Goal: Information Seeking & Learning: Learn about a topic

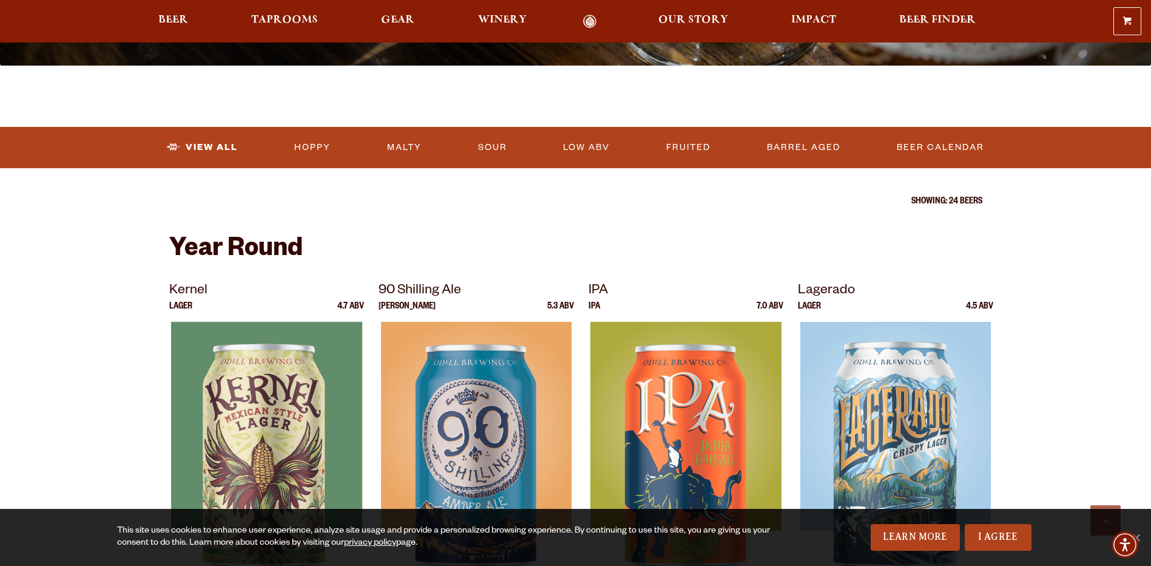
scroll to position [303, 0]
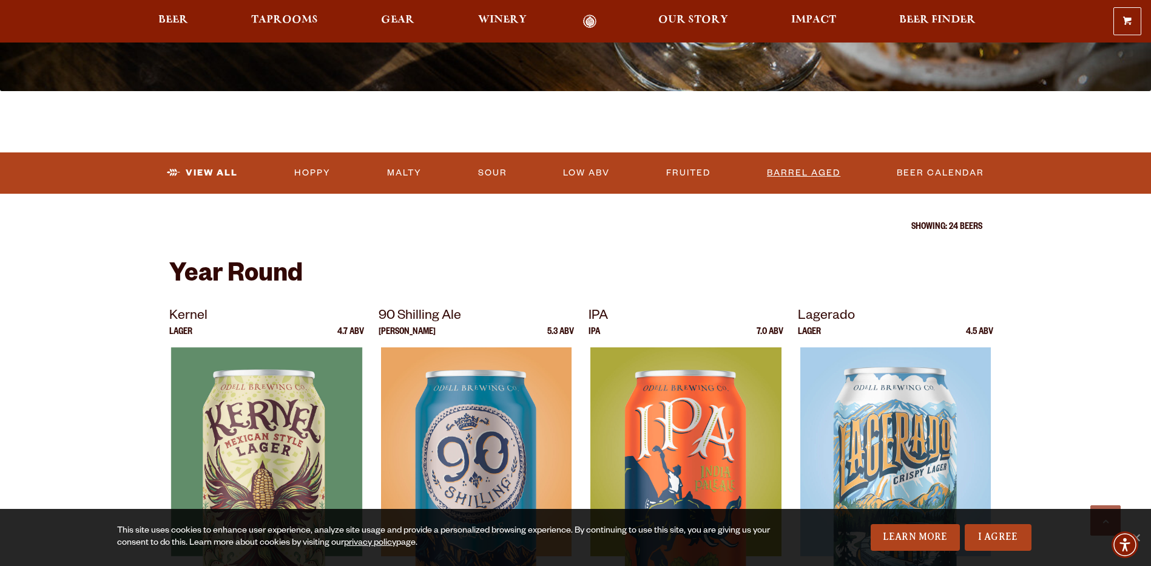
click at [809, 167] on link "Barrel Aged" at bounding box center [803, 173] width 83 height 28
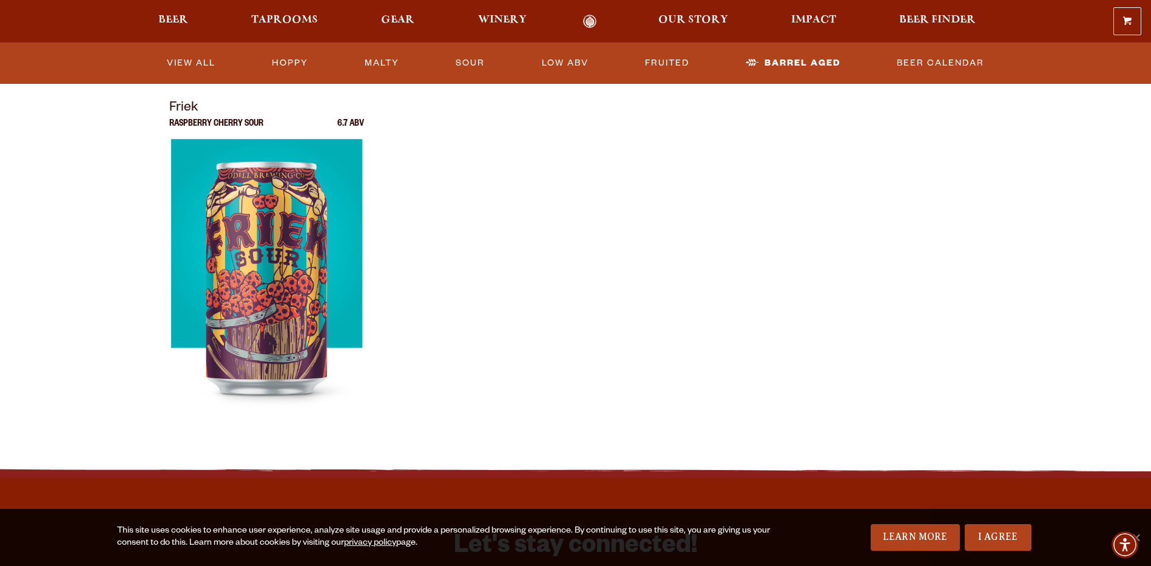
scroll to position [182, 0]
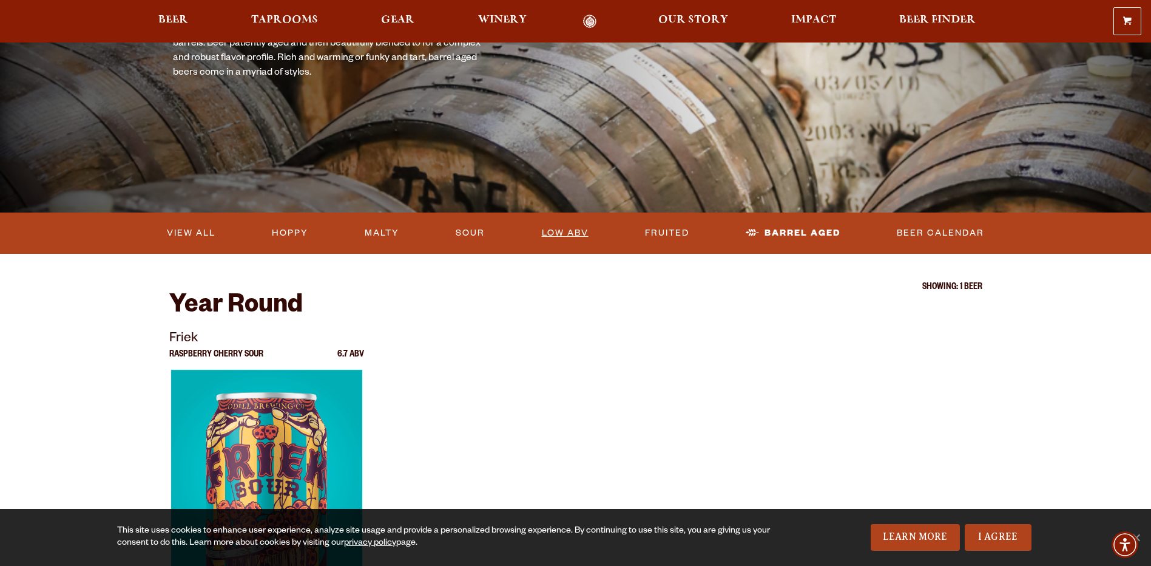
click at [573, 228] on link "Low ABV" at bounding box center [565, 233] width 56 height 28
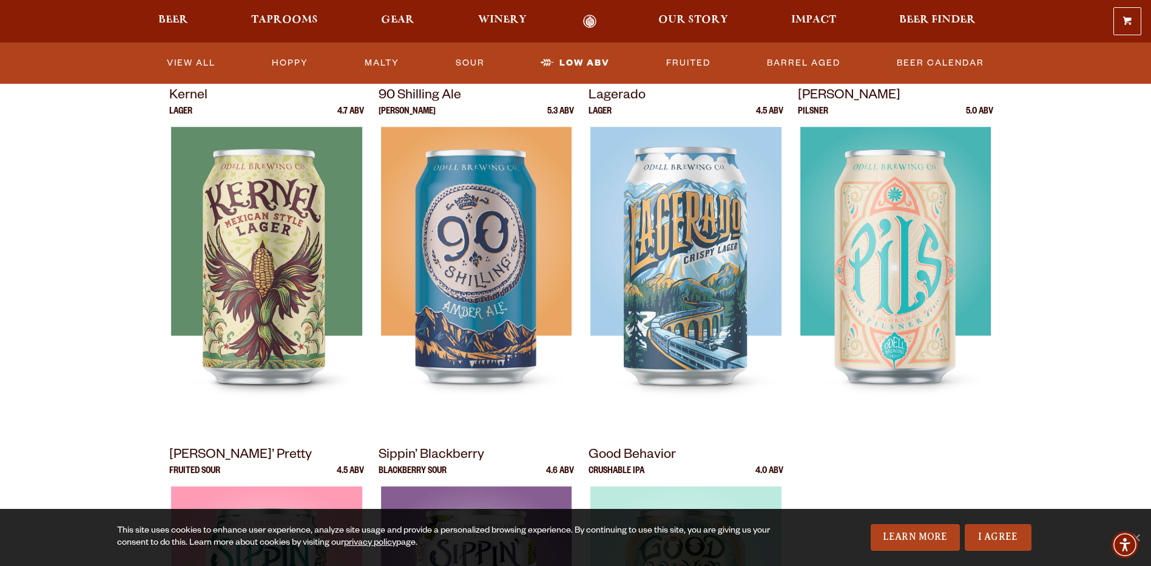
scroll to position [61, 0]
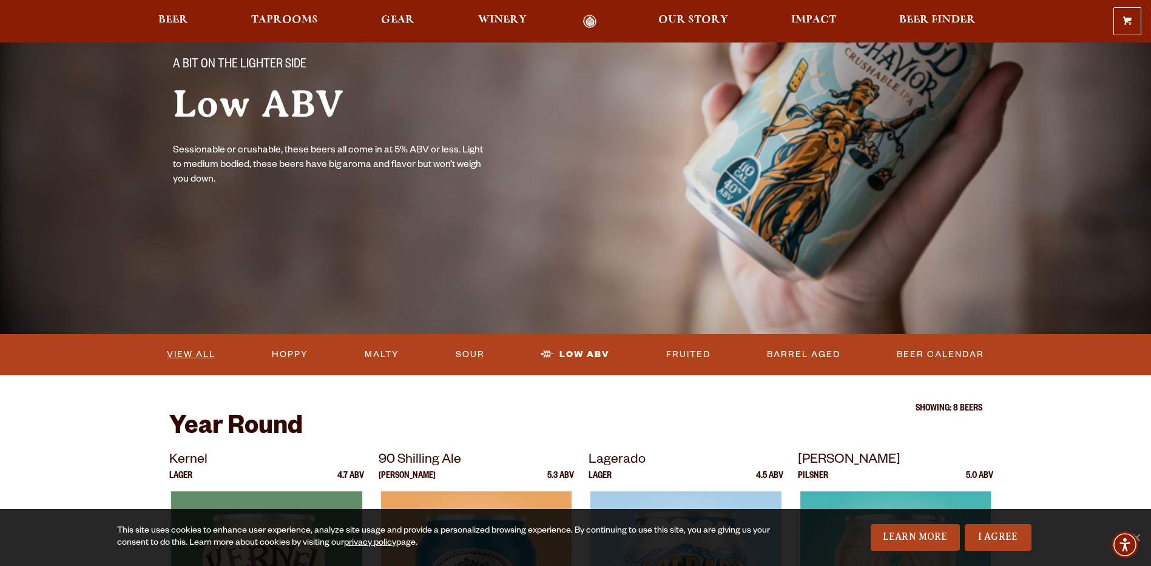
click at [200, 350] on link "View All" at bounding box center [191, 354] width 58 height 28
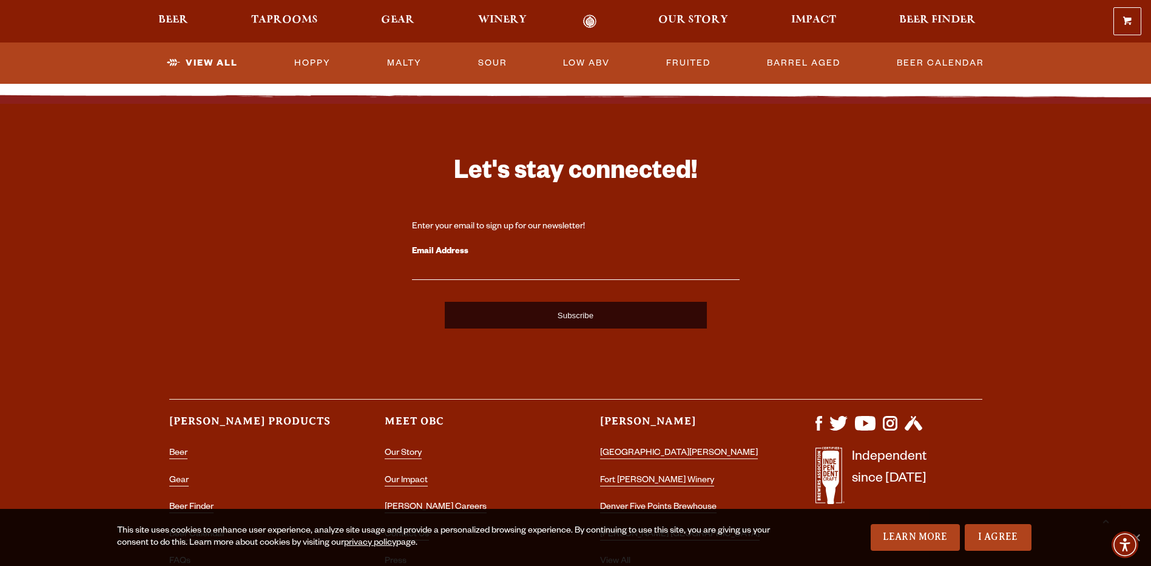
scroll to position [3047, 0]
